Goal: Check status

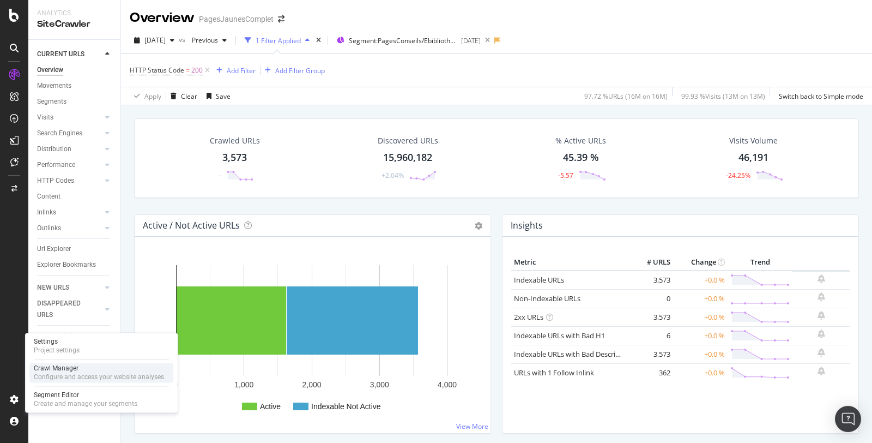
click at [48, 376] on div "Configure and access your website analyses" at bounding box center [99, 376] width 130 height 9
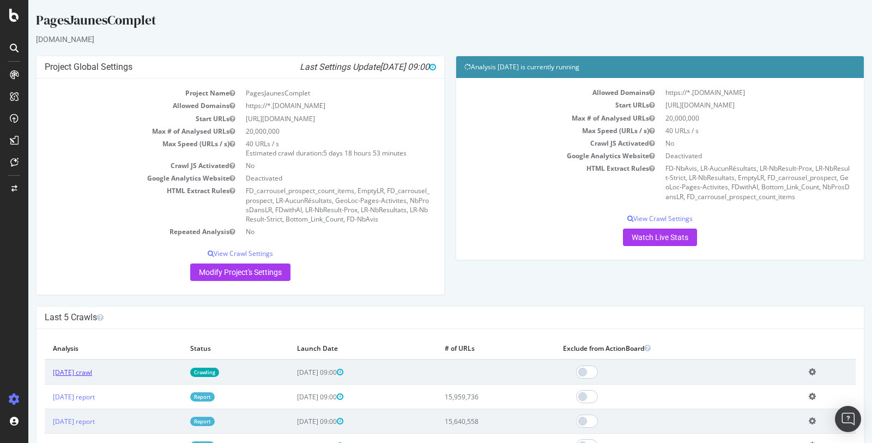
click at [92, 372] on link "[DATE] crawl" at bounding box center [72, 371] width 39 height 9
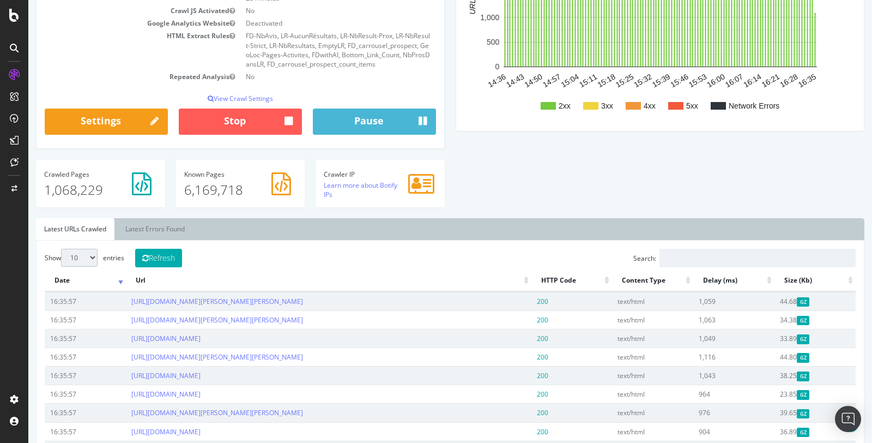
scroll to position [245, 0]
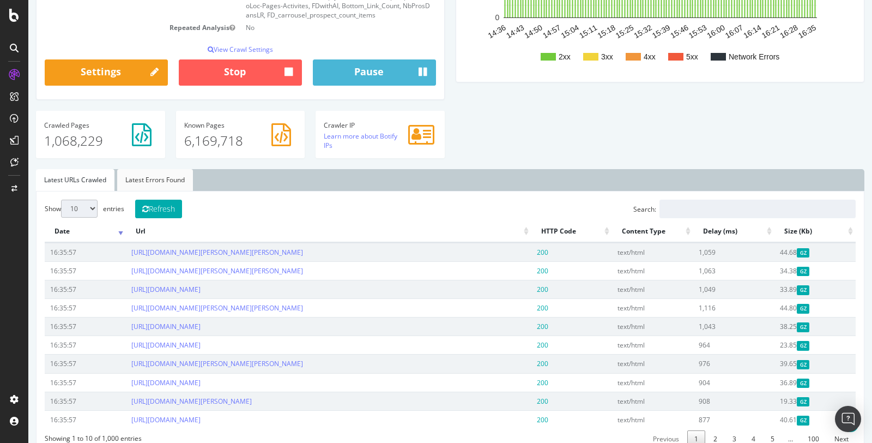
click at [168, 189] on link "Latest Errors Found" at bounding box center [155, 180] width 76 height 22
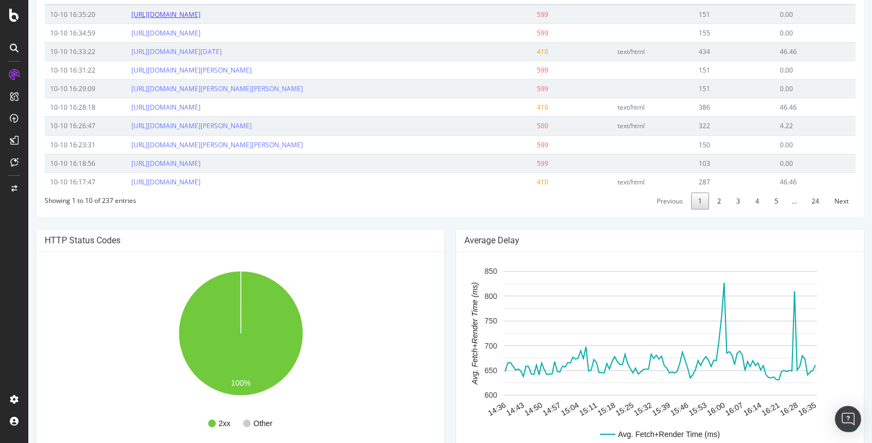
scroll to position [345, 0]
